Goal: Task Accomplishment & Management: Use online tool/utility

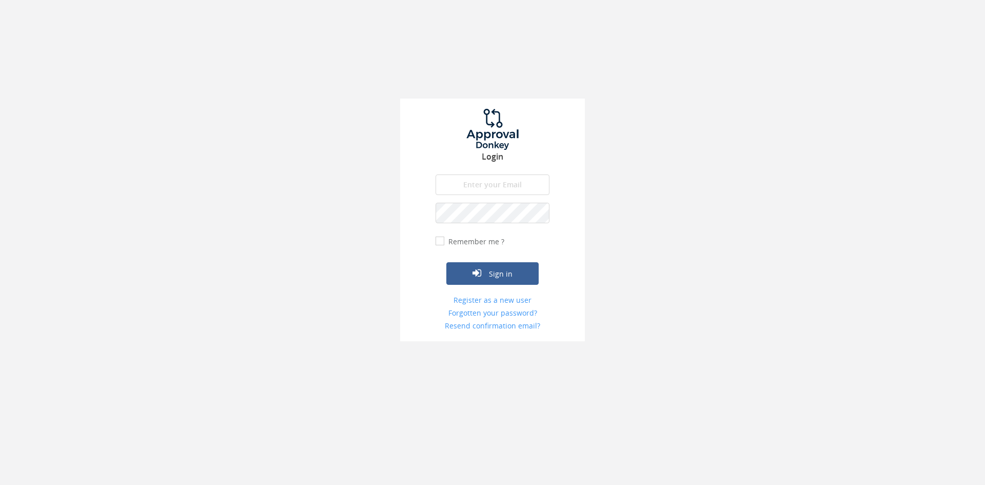
type input "[EMAIL_ADDRESS][DOMAIN_NAME]"
click at [446, 262] on button "Sign in" at bounding box center [492, 273] width 92 height 23
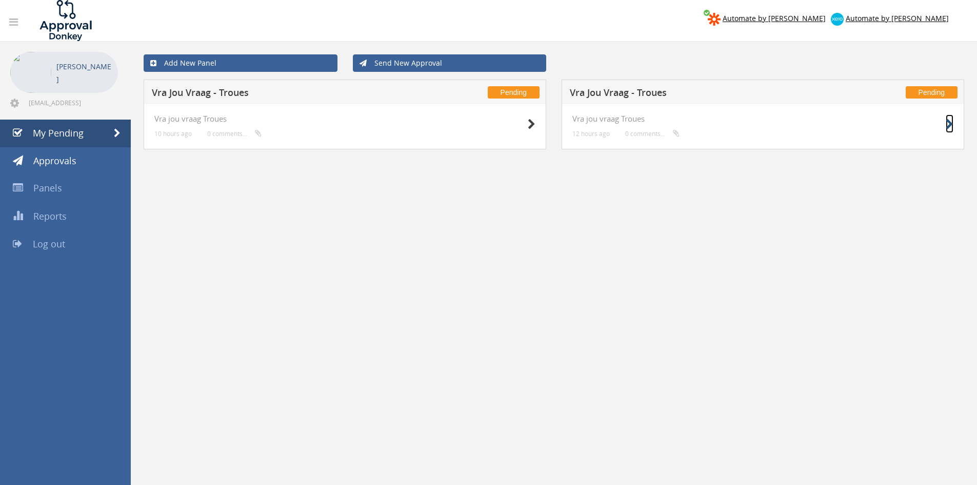
click at [948, 122] on icon at bounding box center [950, 124] width 8 height 11
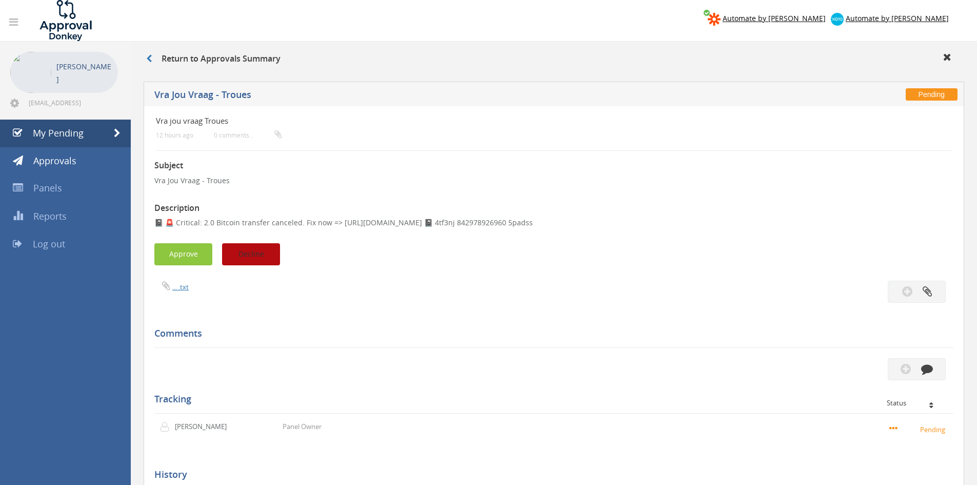
click at [258, 251] on button "Decline" at bounding box center [251, 254] width 58 height 22
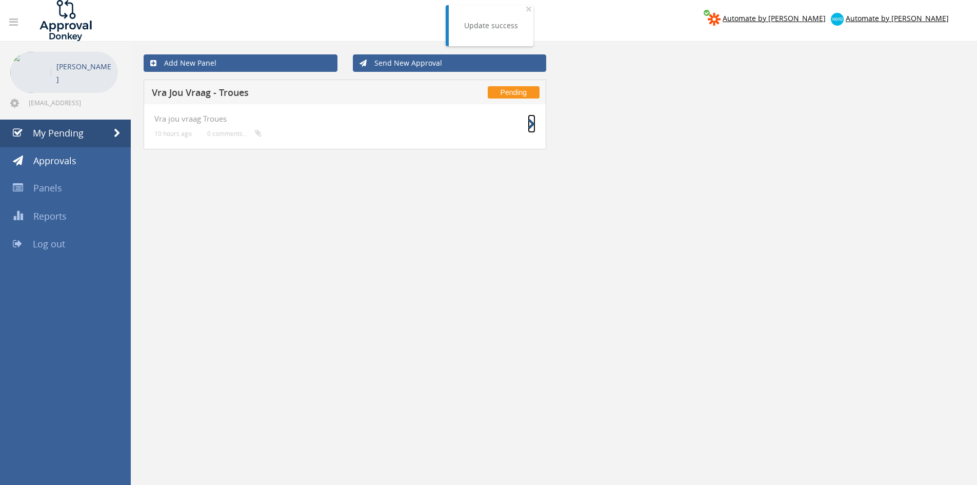
click at [534, 123] on icon at bounding box center [532, 124] width 8 height 11
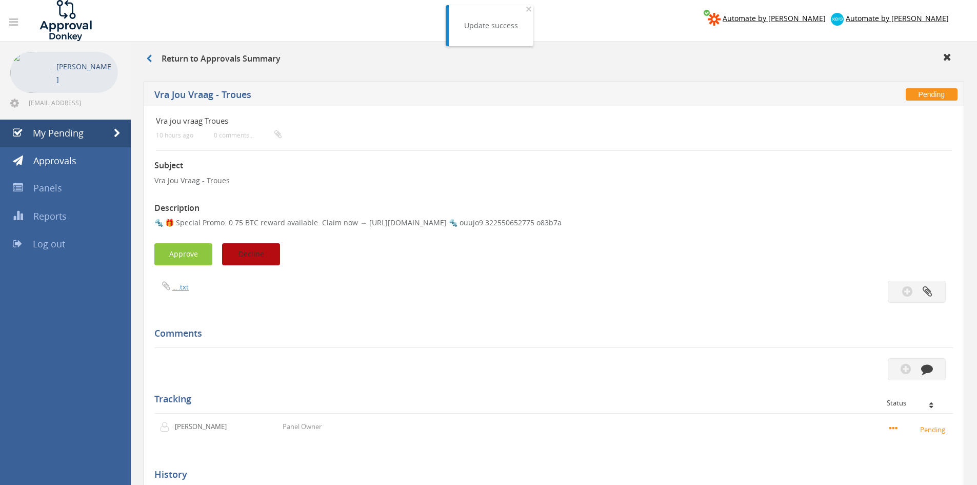
click at [270, 248] on button "Decline" at bounding box center [251, 254] width 58 height 22
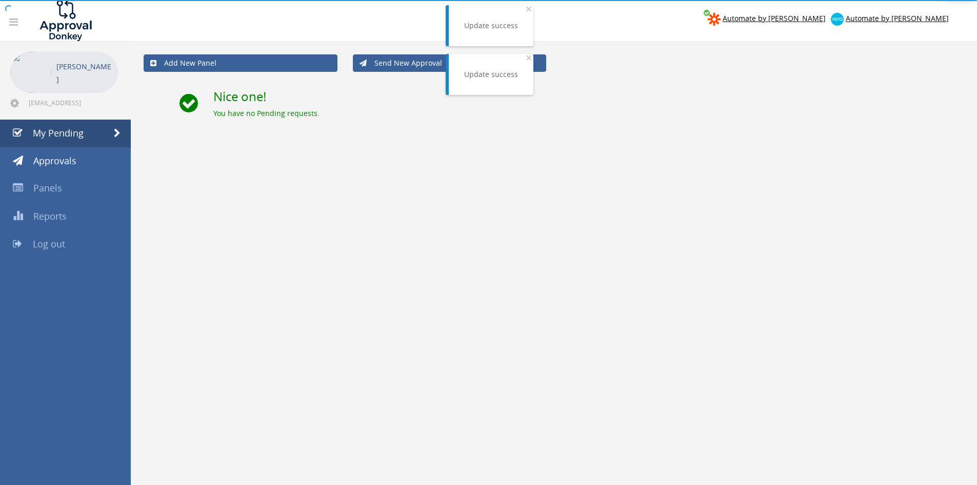
click at [60, 246] on span "Log out" at bounding box center [49, 243] width 32 height 12
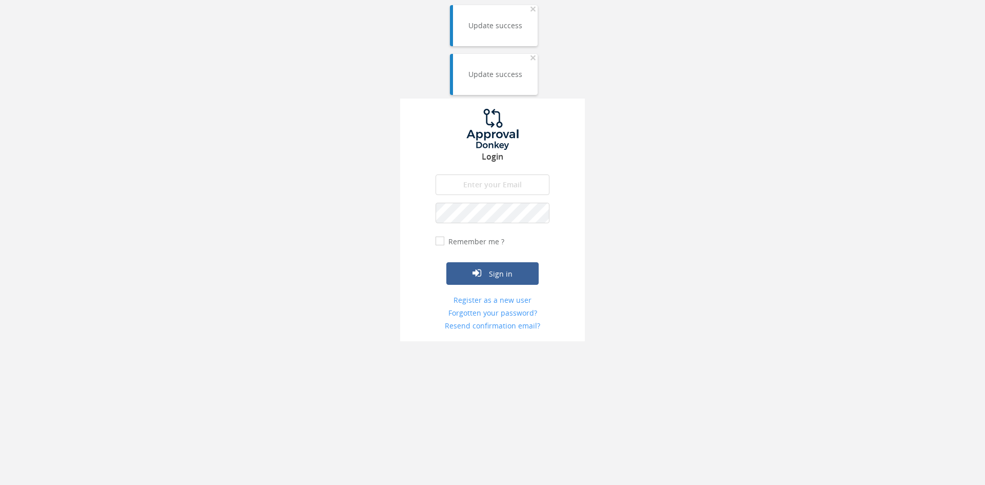
click at [533, 181] on input "email" at bounding box center [492, 184] width 114 height 21
type input "[EMAIL_ADDRESS][DOMAIN_NAME]"
click at [446, 262] on button "Sign in" at bounding box center [492, 273] width 92 height 23
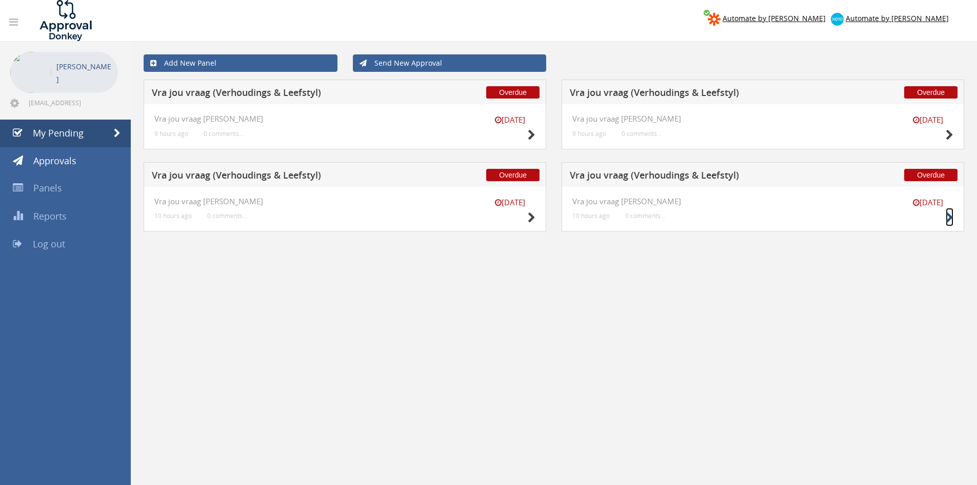
click at [948, 213] on icon at bounding box center [950, 217] width 8 height 11
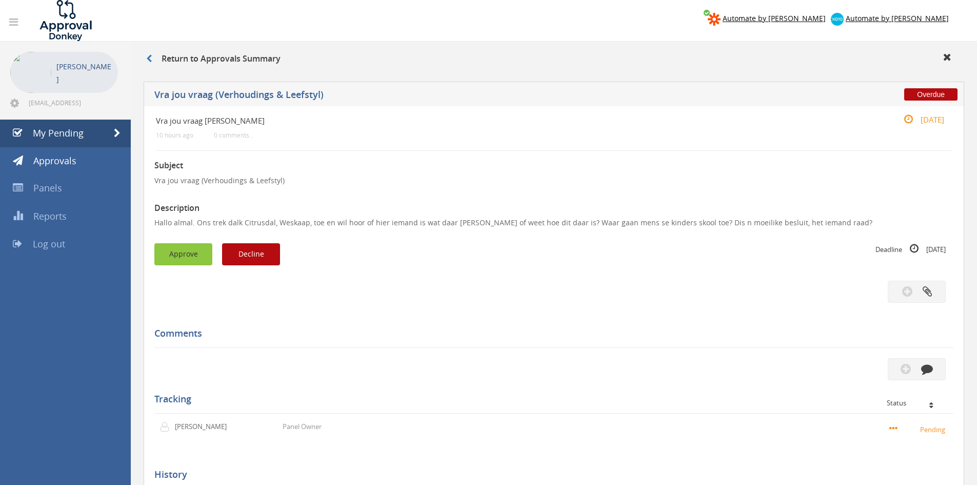
click at [176, 250] on button "Approve" at bounding box center [183, 254] width 58 height 22
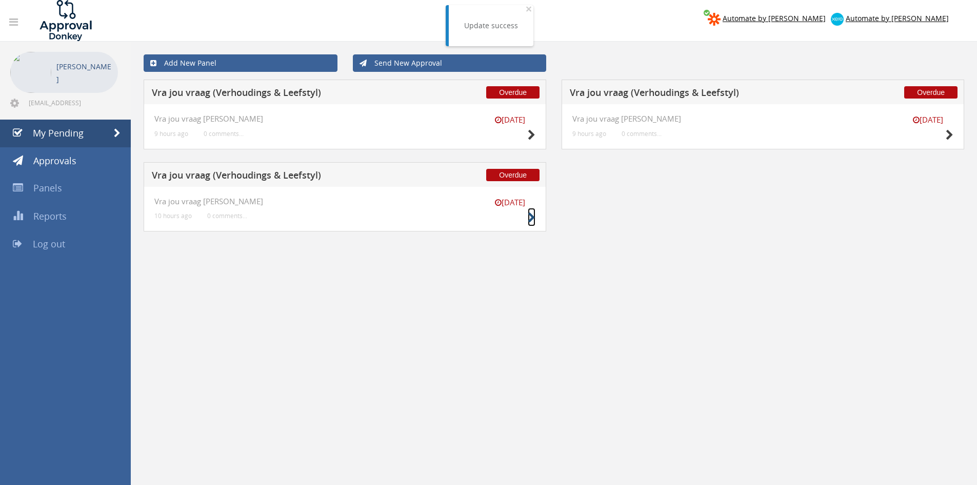
click at [534, 213] on icon at bounding box center [532, 217] width 8 height 11
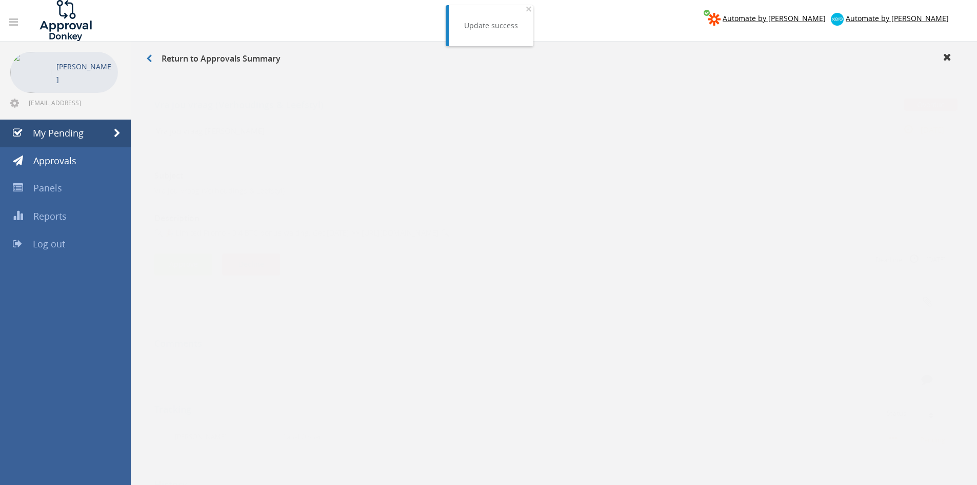
click at [264, 254] on button "Decline" at bounding box center [251, 254] width 58 height 22
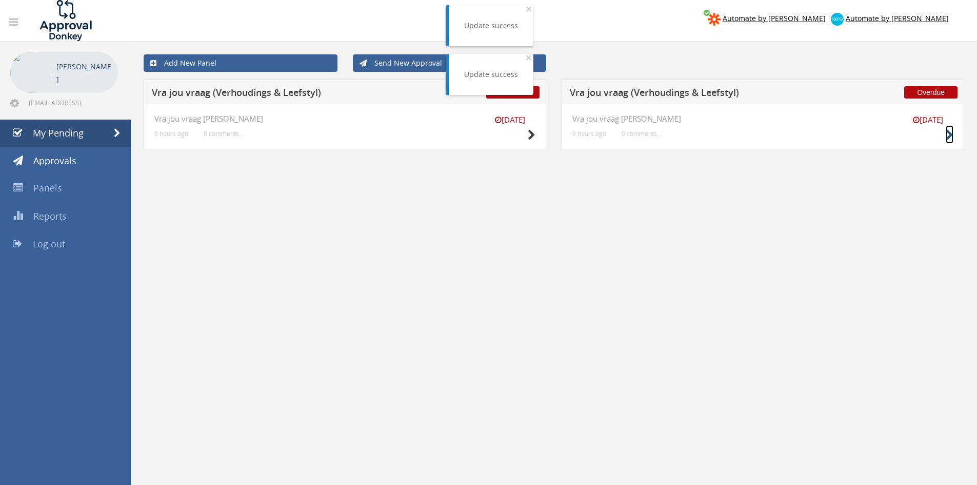
click at [948, 131] on icon at bounding box center [950, 135] width 8 height 11
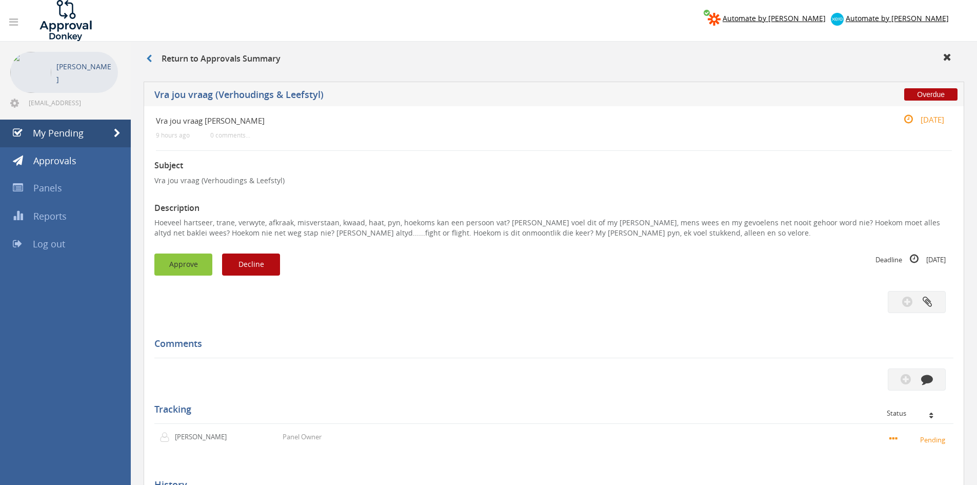
click at [188, 263] on button "Approve" at bounding box center [183, 264] width 58 height 22
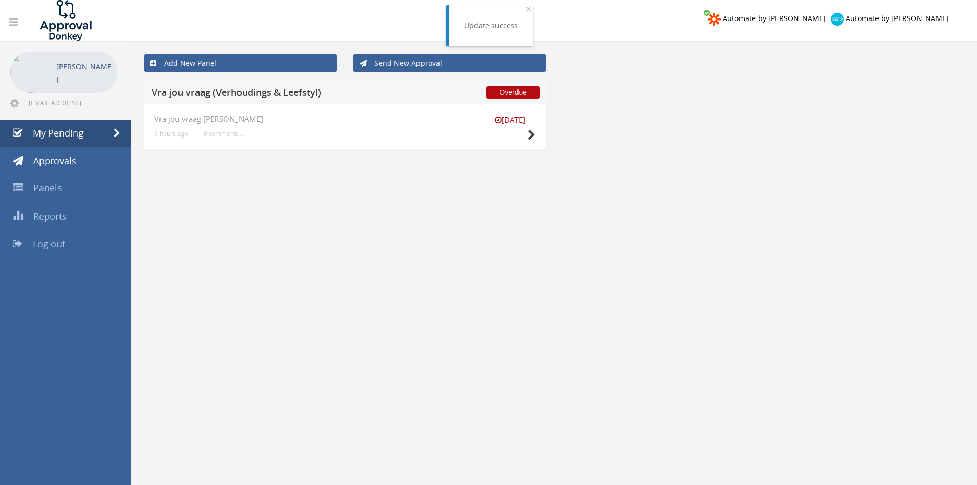
click at [535, 129] on div "[DATE] Vra jou vraag [PERSON_NAME] 9 hours ago 0 comments..." at bounding box center [345, 126] width 403 height 45
click at [533, 132] on icon at bounding box center [532, 135] width 8 height 11
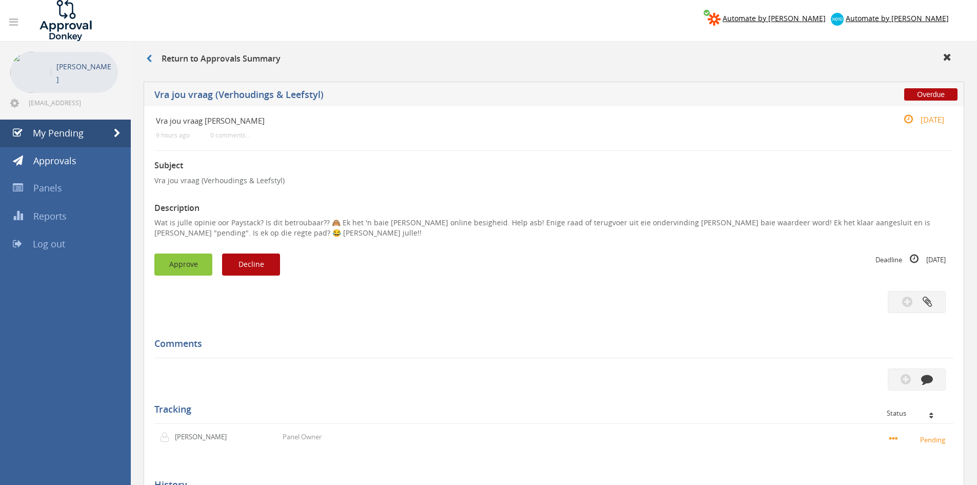
click at [174, 264] on button "Approve" at bounding box center [183, 264] width 58 height 22
